Goal: Information Seeking & Learning: Learn about a topic

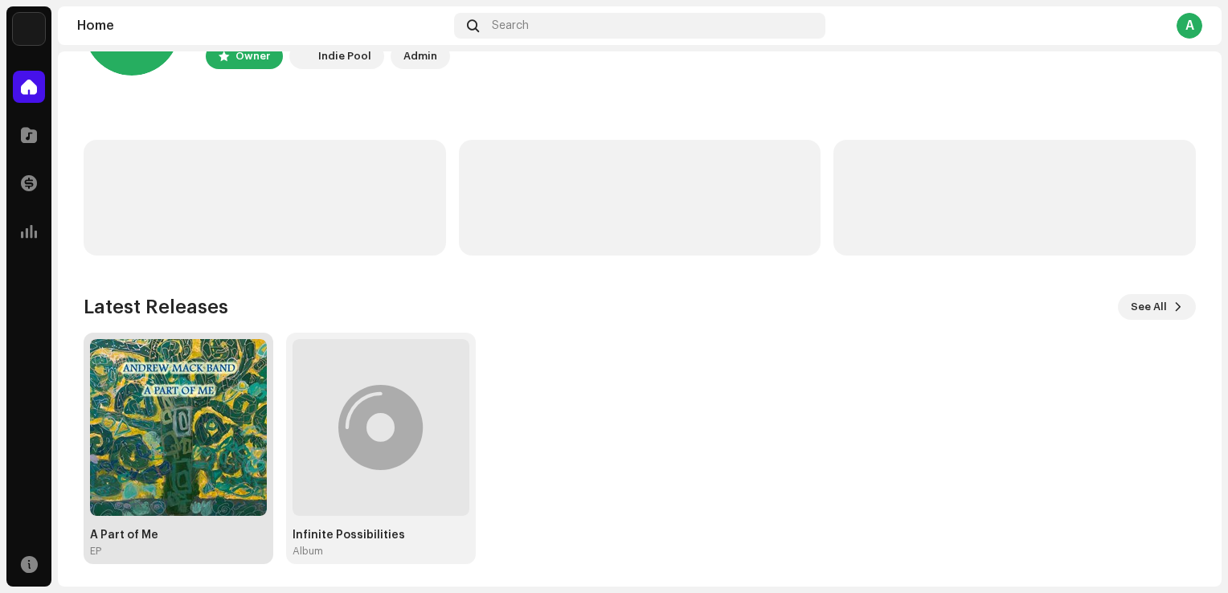
scroll to position [100, 0]
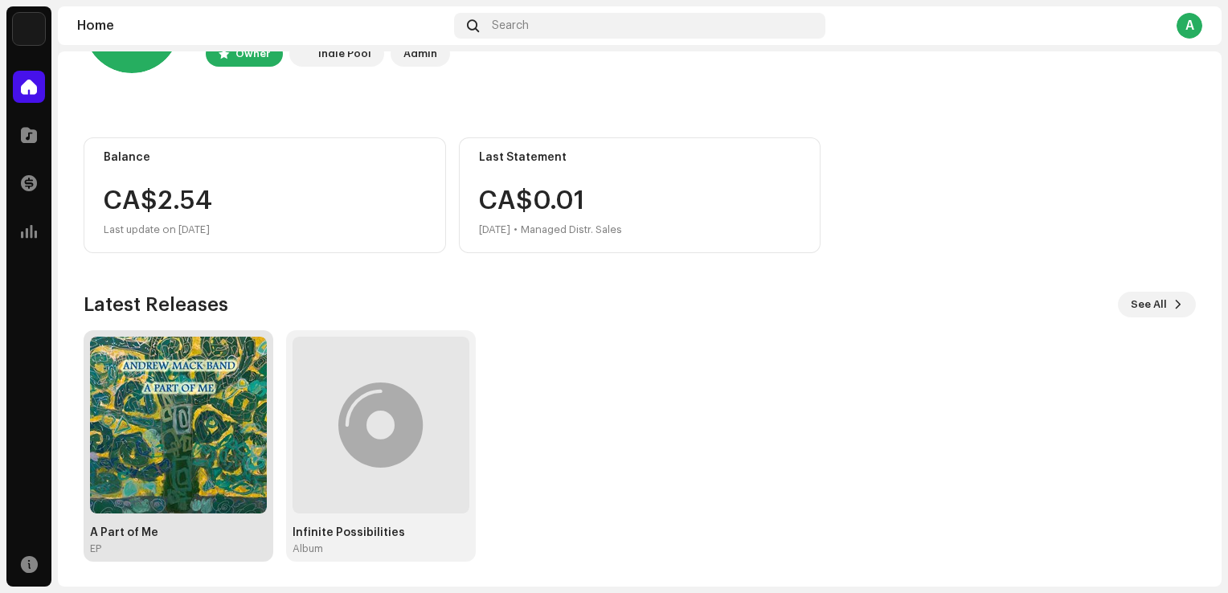
click at [102, 545] on div "EP" at bounding box center [178, 549] width 177 height 13
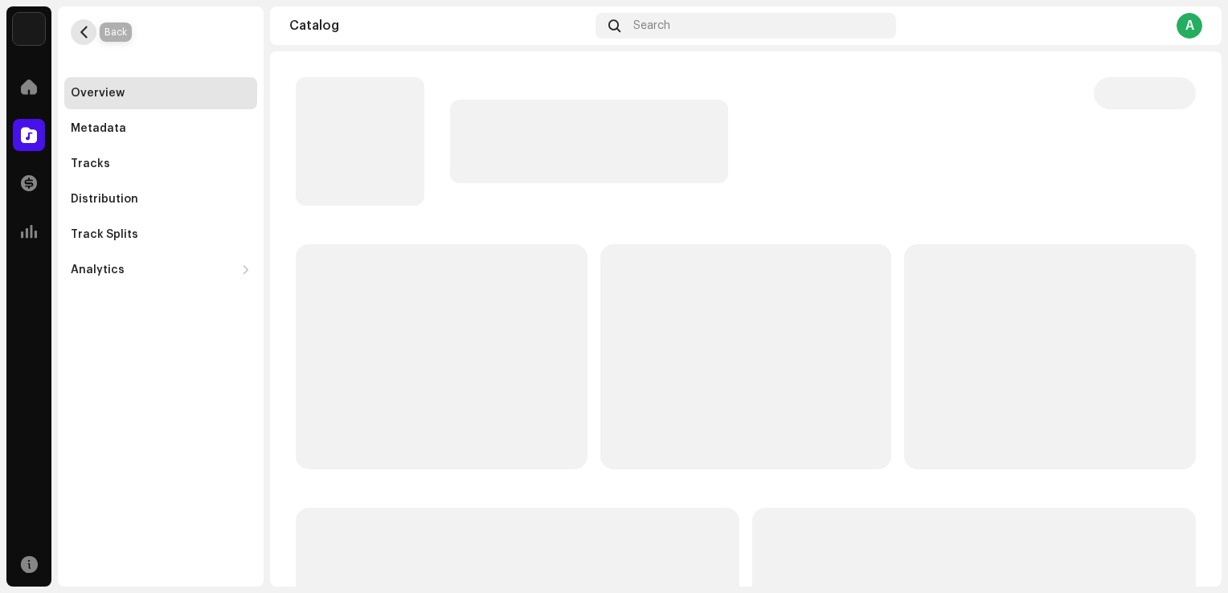
click at [92, 32] on button "button" at bounding box center [84, 32] width 26 height 26
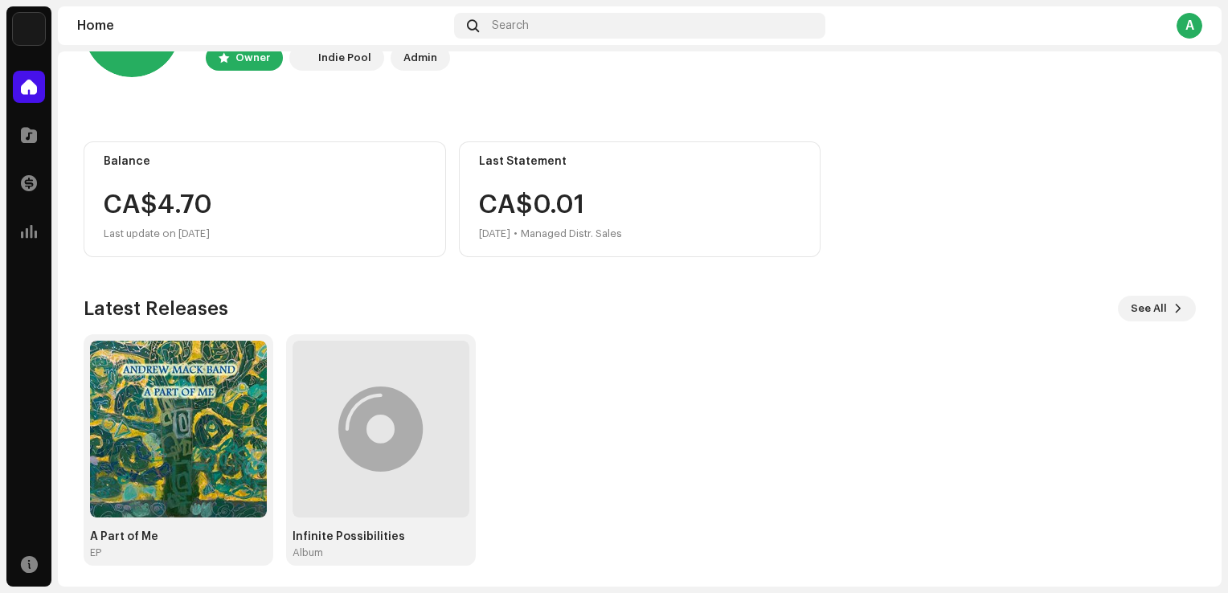
scroll to position [100, 0]
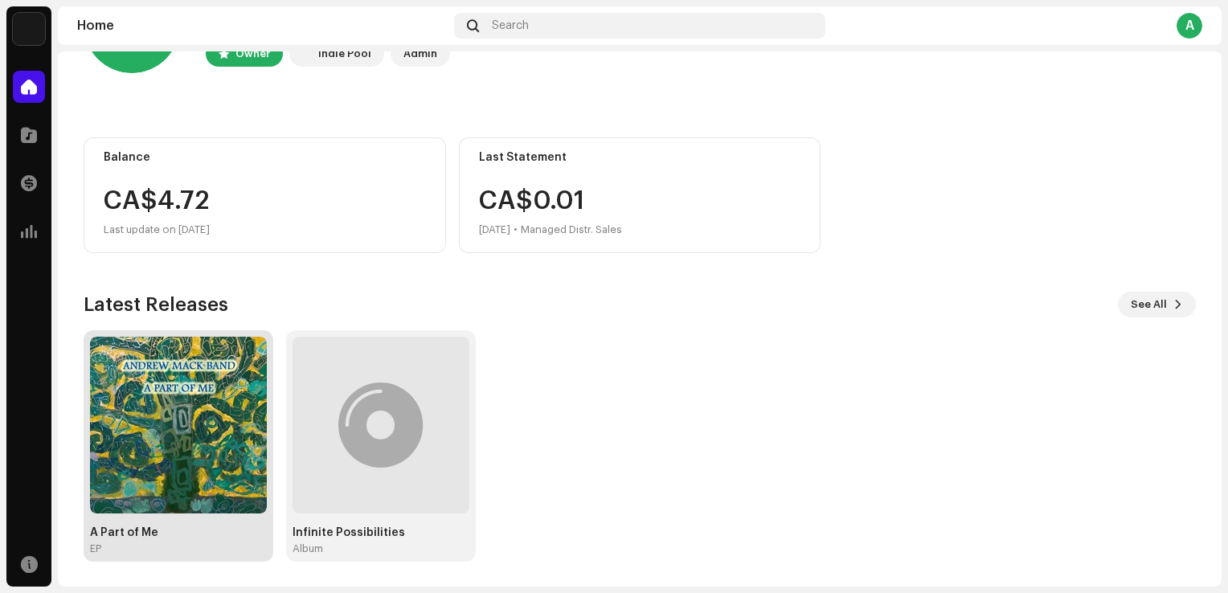
click at [153, 534] on div "A Part of Me" at bounding box center [178, 533] width 177 height 13
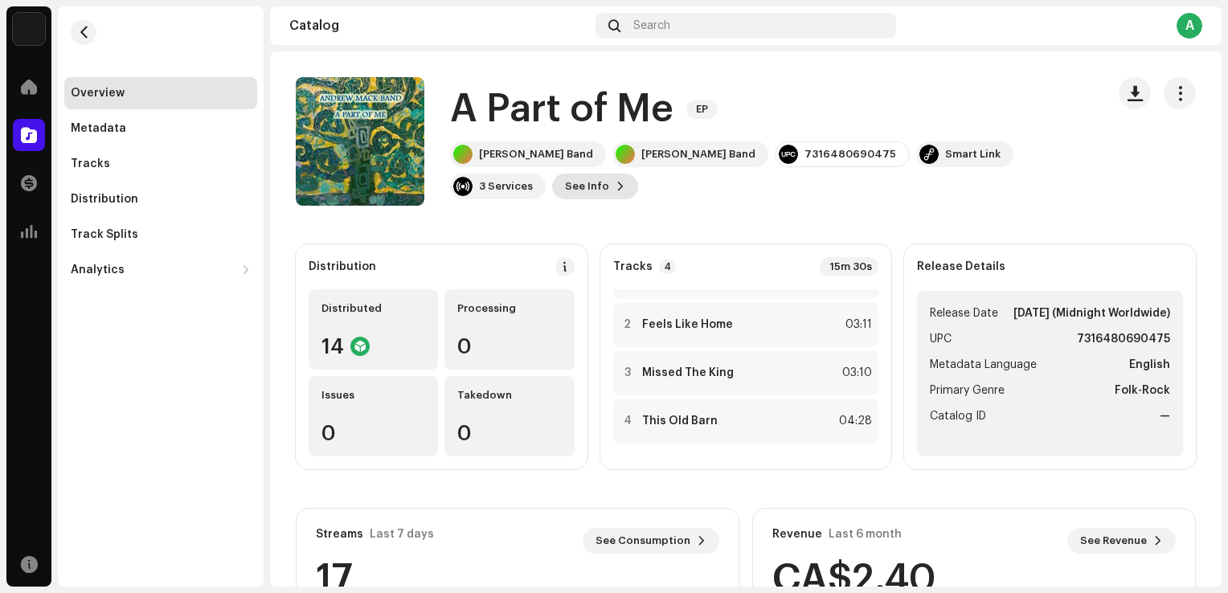
click at [552, 188] on button "See Info" at bounding box center [595, 187] width 86 height 26
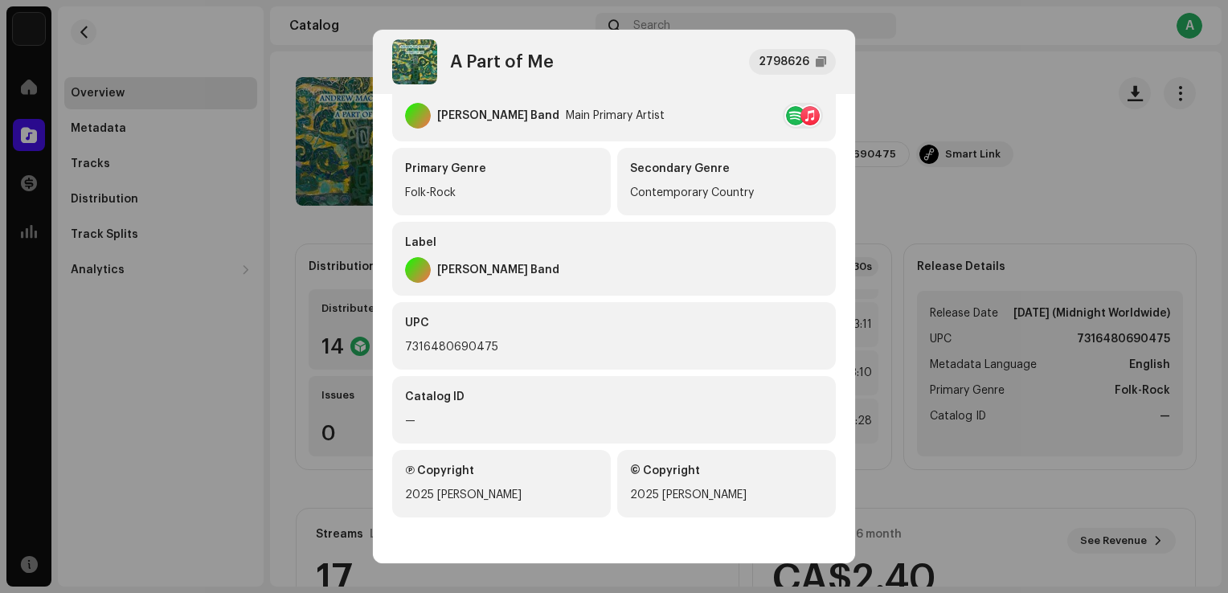
scroll to position [311, 0]
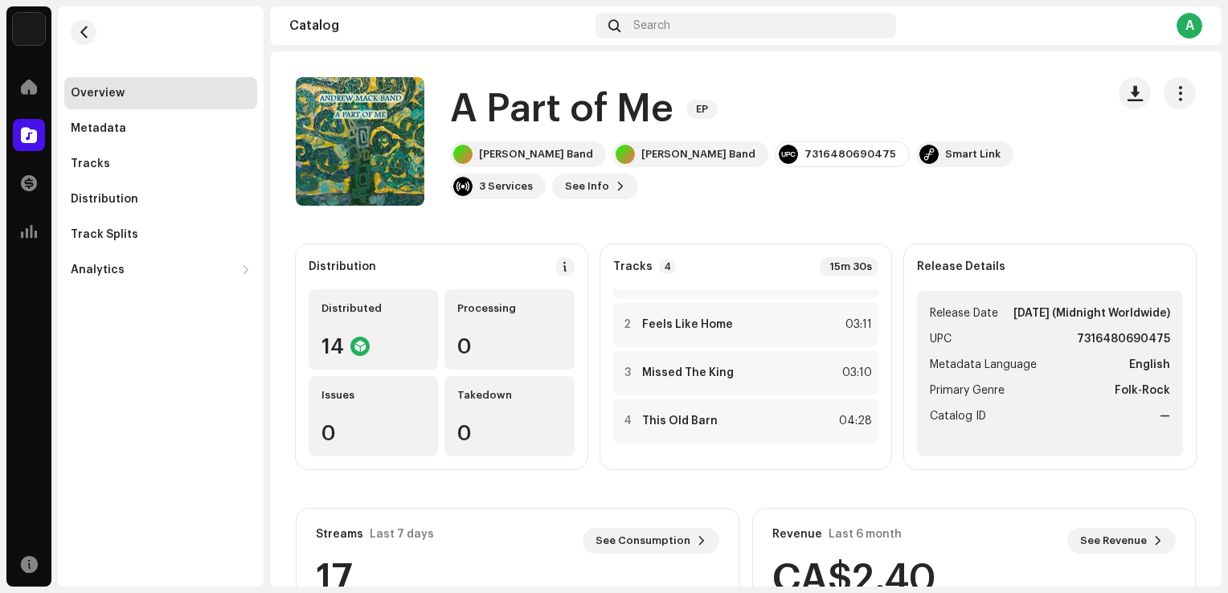
click at [1086, 207] on div "A Part of Me 2798626 Metadata Distribution Metadata Language English Release Ti…" at bounding box center [614, 296] width 1228 height 593
click at [88, 165] on div "Tracks" at bounding box center [90, 164] width 39 height 13
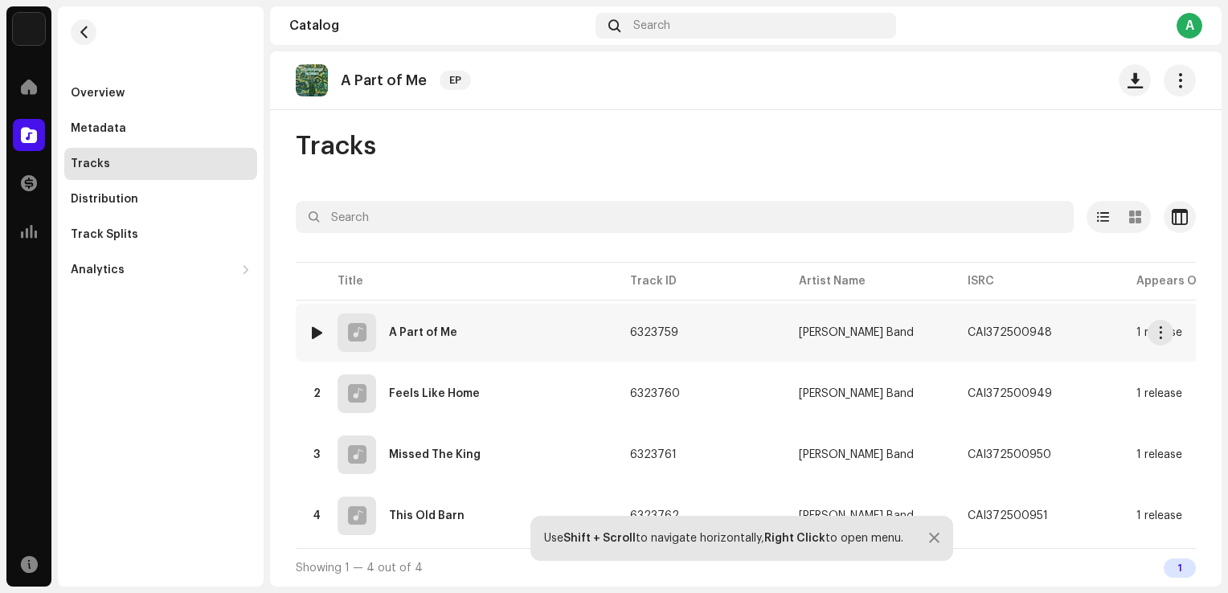
scroll to position [11, 0]
click at [1064, 326] on span "button" at bounding box center [1069, 332] width 10 height 13
click at [1064, 387] on span "button" at bounding box center [1069, 393] width 10 height 13
click at [1064, 449] on span "button" at bounding box center [1068, 455] width 10 height 13
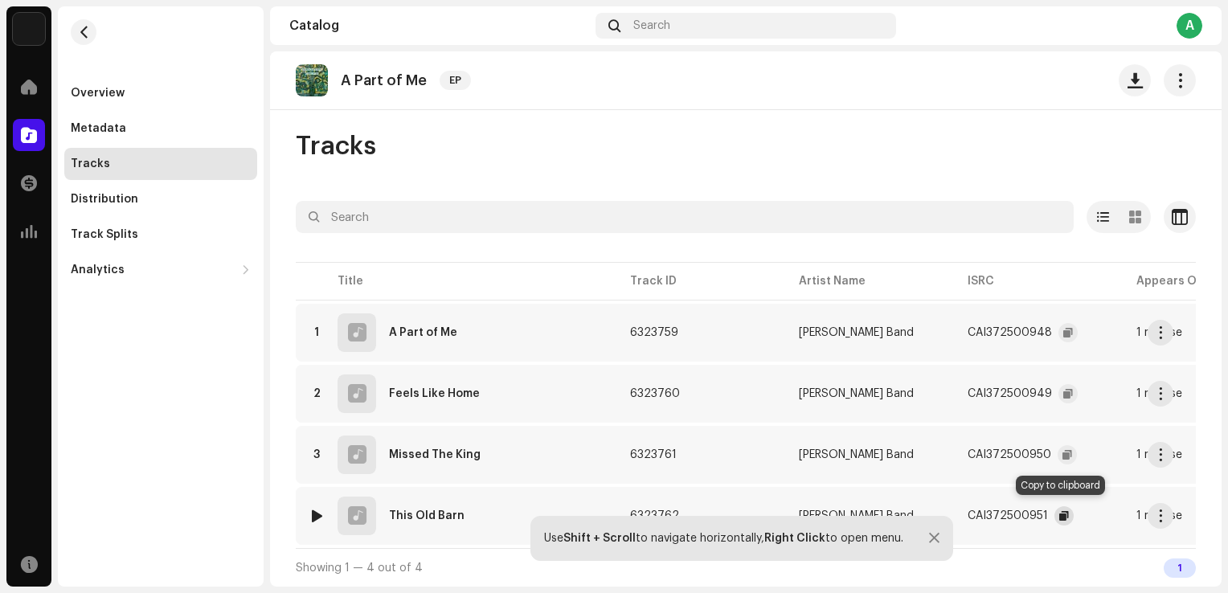
click at [1061, 516] on button "button" at bounding box center [1064, 515] width 19 height 19
drag, startPoint x: 88, startPoint y: 100, endPoint x: 83, endPoint y: 159, distance: 59.8
click at [88, 100] on div "Overview" at bounding box center [160, 93] width 193 height 32
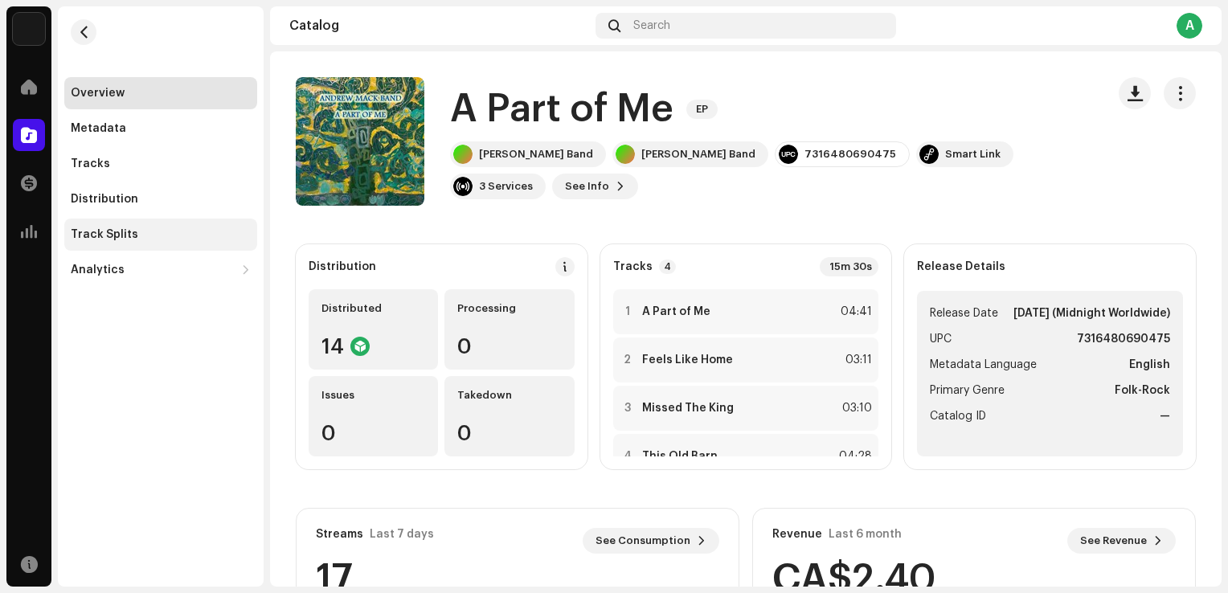
click at [116, 243] on div "Track Splits" at bounding box center [160, 235] width 193 height 32
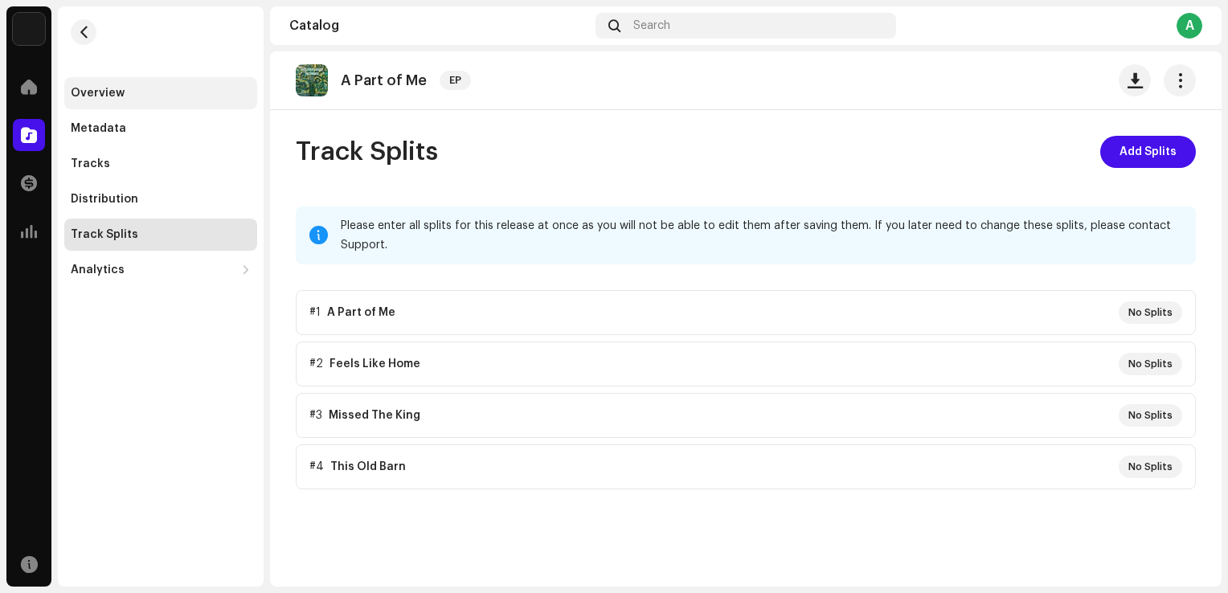
click at [117, 88] on div "Overview" at bounding box center [98, 93] width 54 height 13
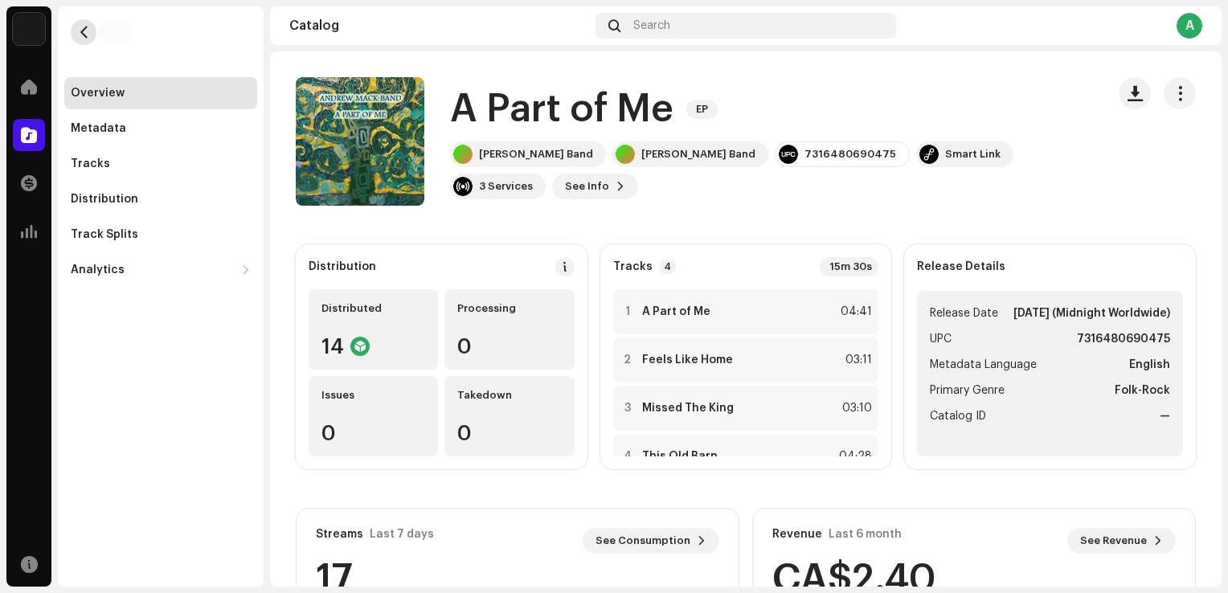
click at [87, 31] on span "button" at bounding box center [84, 32] width 12 height 13
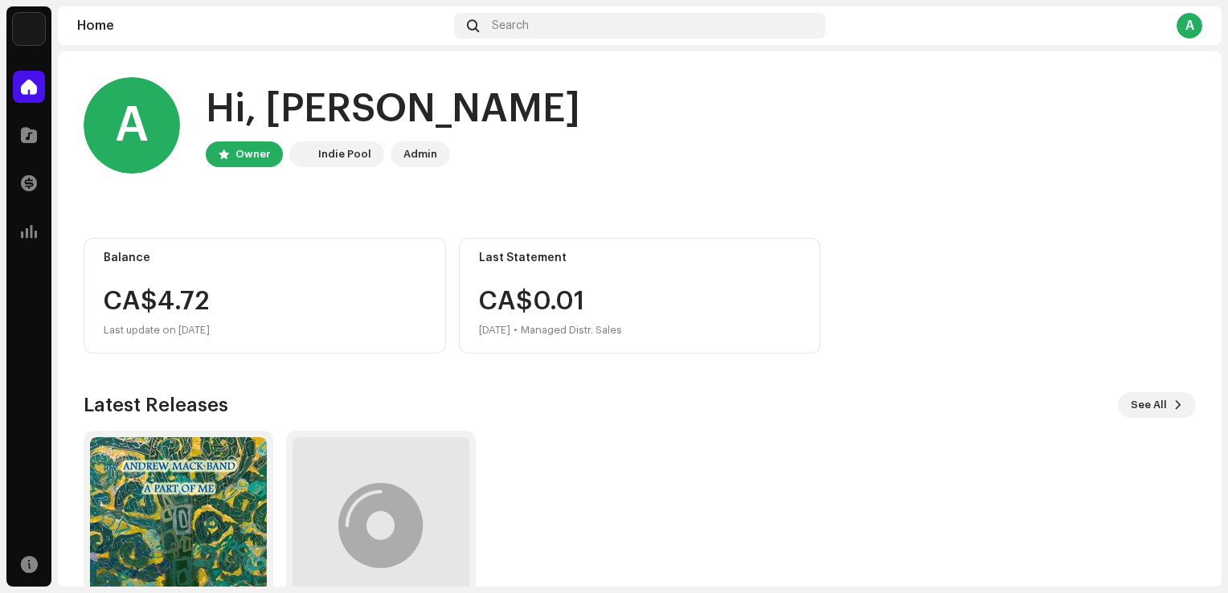
drag, startPoint x: 1201, startPoint y: 23, endPoint x: 1195, endPoint y: 47, distance: 25.0
click at [1201, 23] on div "A" at bounding box center [1190, 26] width 26 height 26
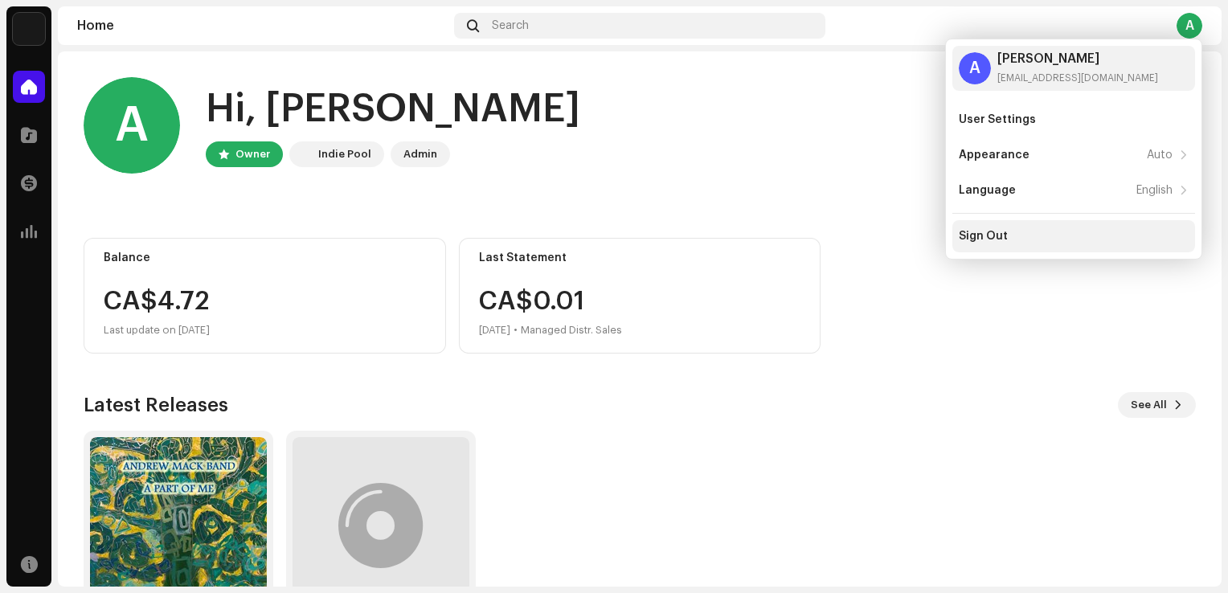
click at [963, 228] on div "Sign Out" at bounding box center [1074, 236] width 243 height 32
